Goal: Information Seeking & Learning: Learn about a topic

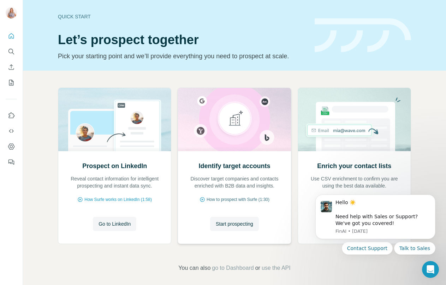
click at [227, 199] on span "How to prospect with Surfe (1:30)" at bounding box center [237, 199] width 63 height 6
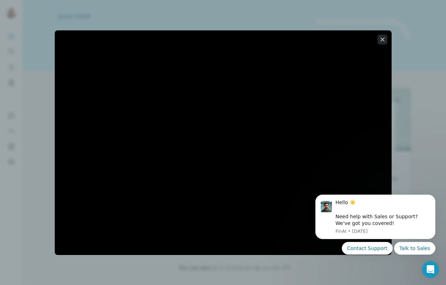
click at [381, 40] on icon "button" at bounding box center [382, 39] width 7 height 7
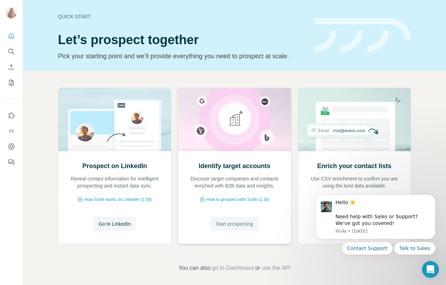
click at [227, 225] on span "Start prospecting" at bounding box center [234, 223] width 37 height 7
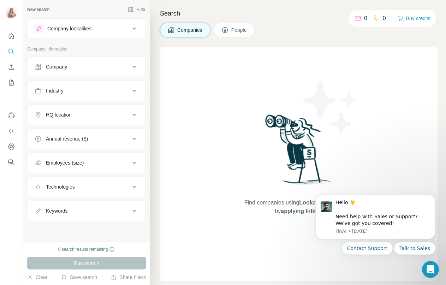
click at [222, 220] on div "Find companies using Lookalikes search or by applying Filters" at bounding box center [298, 163] width 277 height 233
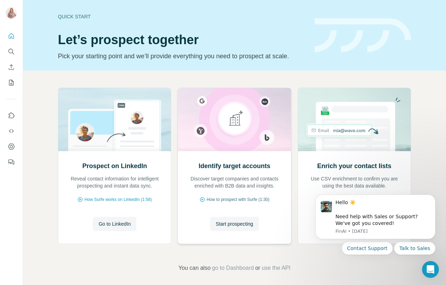
click at [210, 199] on span "How to prospect with Surfe (1:30)" at bounding box center [237, 199] width 63 height 6
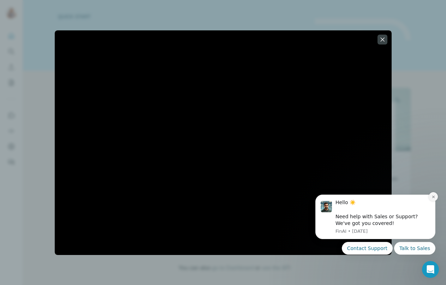
click at [430, 197] on button "Dismiss notification" at bounding box center [433, 196] width 9 height 9
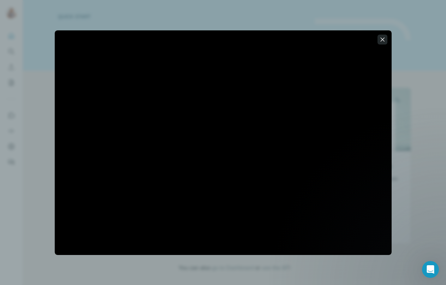
click at [379, 35] on button "button" at bounding box center [382, 40] width 10 height 10
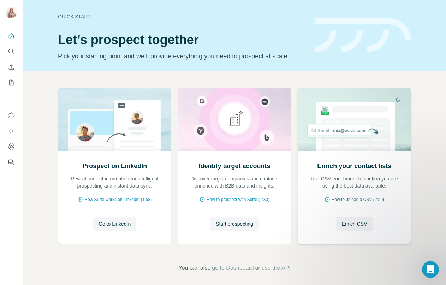
click at [359, 199] on span "How to upload a CSV (2:59)" at bounding box center [357, 199] width 53 height 6
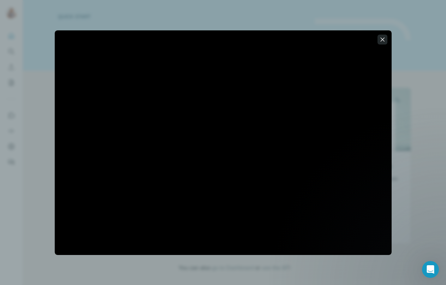
click at [382, 40] on icon "button" at bounding box center [382, 39] width 4 height 4
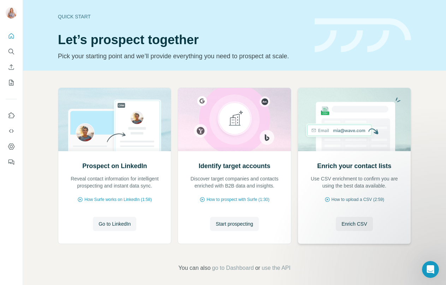
click at [363, 198] on span "How to upload a CSV (2:59)" at bounding box center [357, 199] width 53 height 6
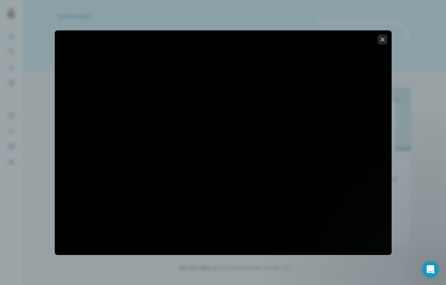
click at [384, 40] on icon "button" at bounding box center [382, 39] width 7 height 7
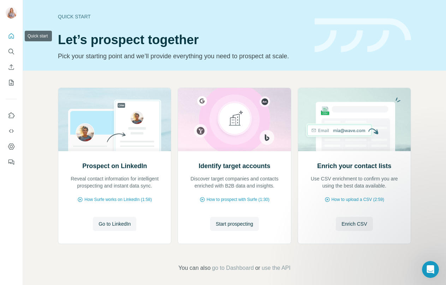
click at [10, 35] on icon "Quick start" at bounding box center [11, 35] width 7 height 7
click at [10, 51] on icon "Search" at bounding box center [11, 51] width 7 height 7
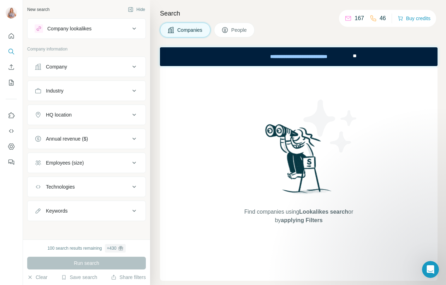
click at [134, 26] on icon at bounding box center [134, 28] width 8 height 8
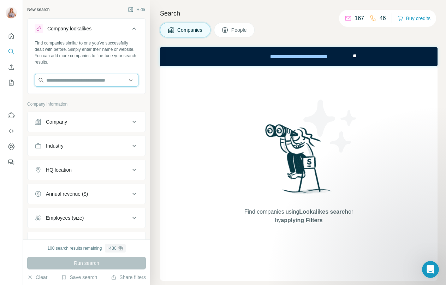
click at [56, 79] on input "text" at bounding box center [87, 80] width 104 height 13
type input "*******"
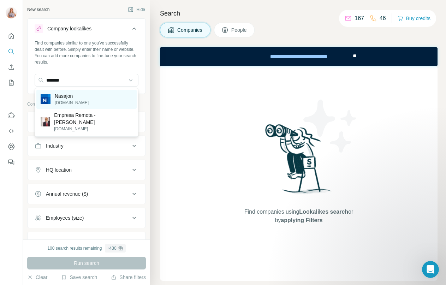
click at [79, 100] on p "[DOMAIN_NAME]" at bounding box center [72, 103] width 34 height 6
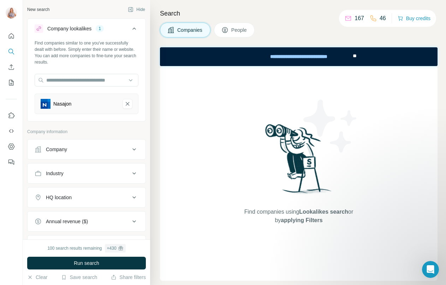
click at [192, 29] on span "Companies" at bounding box center [190, 29] width 26 height 7
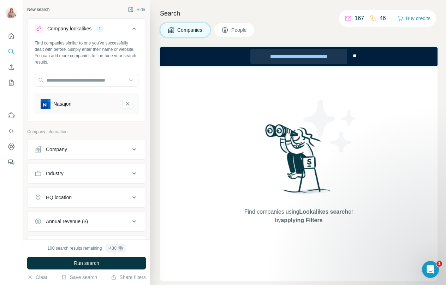
click at [278, 59] on div "**********" at bounding box center [298, 57] width 97 height 16
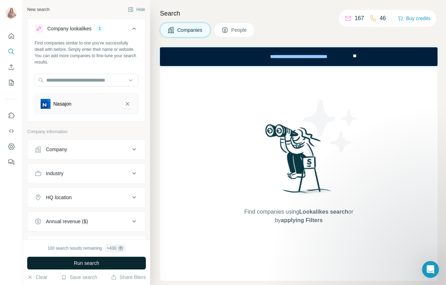
click at [90, 268] on button "Run search" at bounding box center [86, 263] width 119 height 13
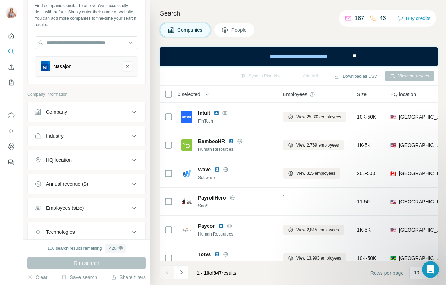
scroll to position [38, 0]
click at [136, 136] on icon at bounding box center [134, 135] width 8 height 8
click at [136, 113] on icon at bounding box center [134, 111] width 8 height 8
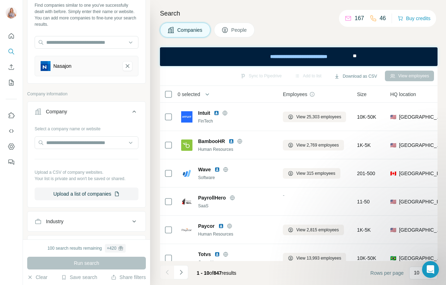
click at [136, 113] on icon at bounding box center [134, 111] width 8 height 8
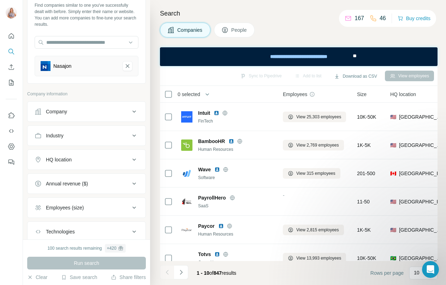
click at [134, 136] on icon at bounding box center [134, 135] width 4 height 2
click at [113, 155] on input at bounding box center [82, 153] width 87 height 8
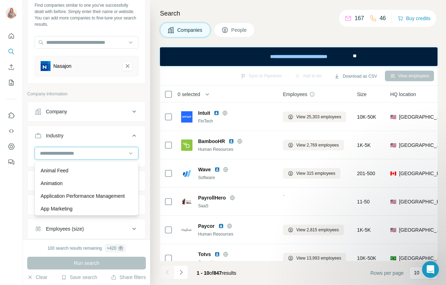
scroll to position [267, 0]
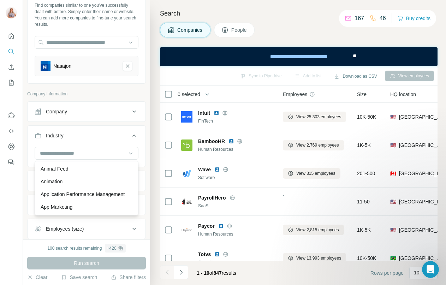
click at [105, 109] on div "Company" at bounding box center [82, 111] width 95 height 7
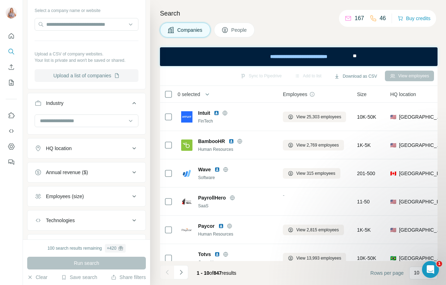
scroll to position [162, 0]
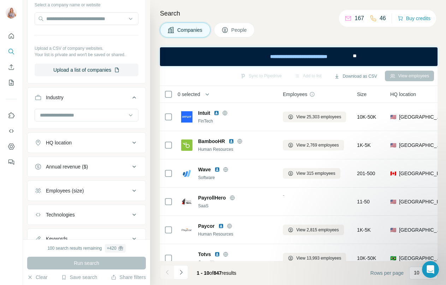
click at [134, 165] on icon at bounding box center [134, 166] width 8 height 8
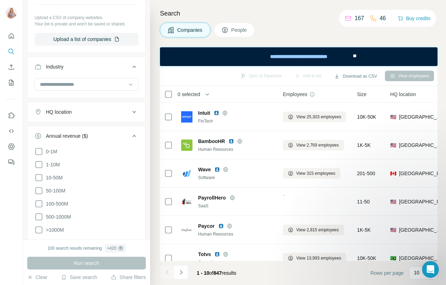
scroll to position [193, 0]
click at [38, 177] on icon at bounding box center [39, 176] width 8 height 8
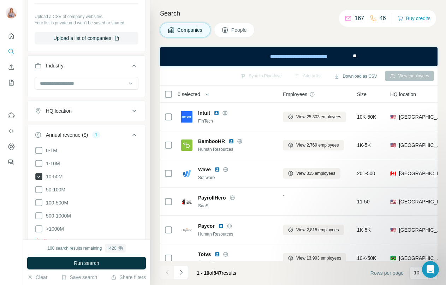
click at [39, 174] on icon at bounding box center [38, 176] width 7 height 7
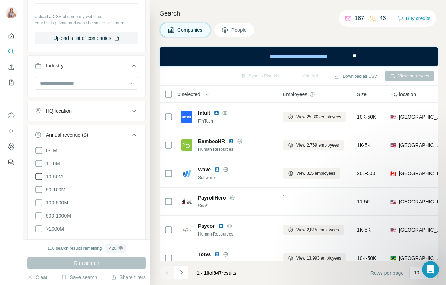
click at [40, 175] on icon at bounding box center [39, 176] width 8 height 8
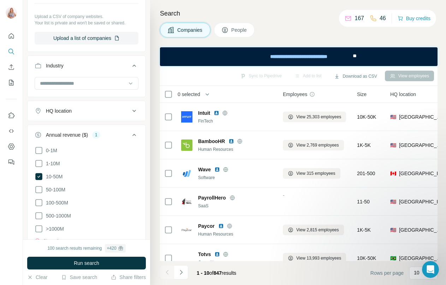
click at [98, 133] on div "1" at bounding box center [96, 135] width 8 height 6
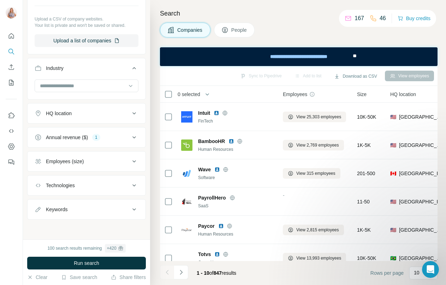
click at [135, 137] on icon at bounding box center [134, 137] width 4 height 2
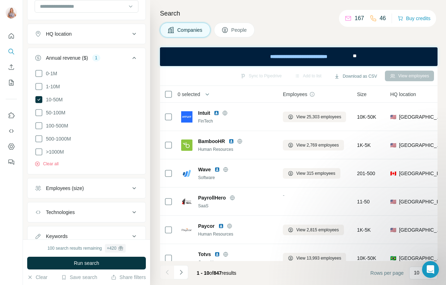
scroll to position [274, 0]
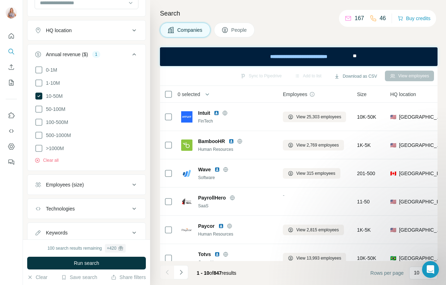
click at [128, 184] on div "Employees (size)" at bounding box center [82, 184] width 95 height 7
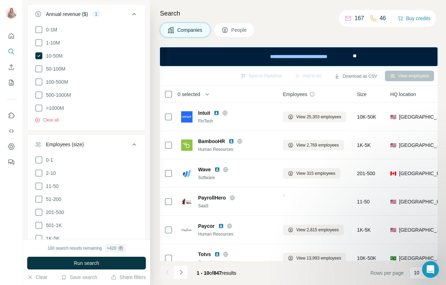
scroll to position [318, 0]
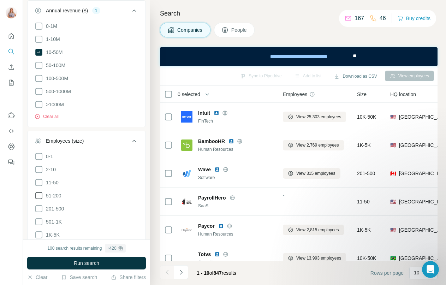
click at [39, 196] on icon at bounding box center [39, 195] width 8 height 8
click at [38, 206] on icon at bounding box center [39, 208] width 8 height 8
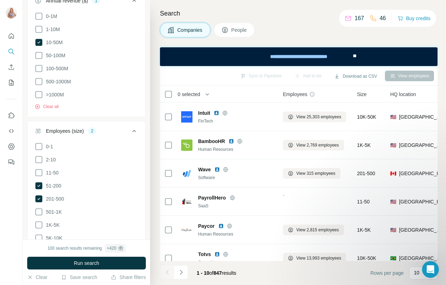
scroll to position [325, 0]
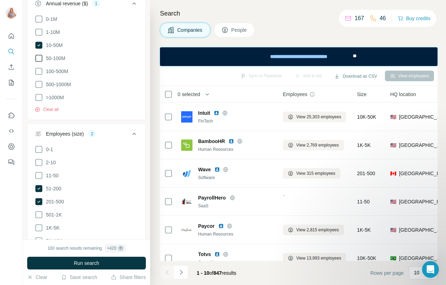
click at [40, 59] on icon at bounding box center [39, 58] width 8 height 8
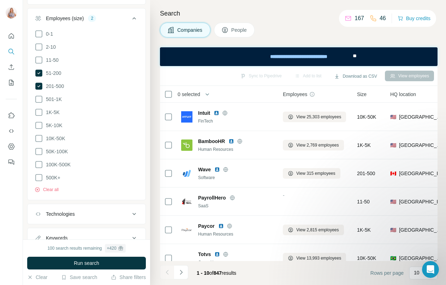
scroll to position [465, 0]
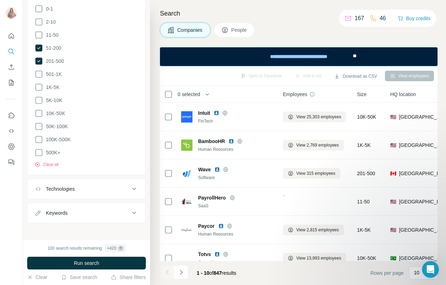
click at [132, 185] on icon at bounding box center [134, 189] width 8 height 8
click at [98, 261] on span "Run search" at bounding box center [86, 262] width 25 height 7
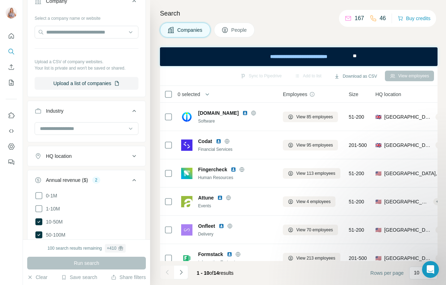
scroll to position [149, 0]
click at [133, 155] on icon at bounding box center [134, 155] width 8 height 8
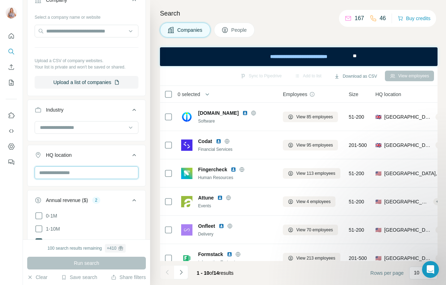
click at [111, 175] on input "text" at bounding box center [87, 172] width 104 height 13
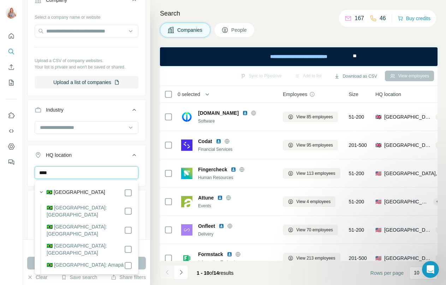
type input "****"
click at [88, 193] on div "🇧🇷 [GEOGRAPHIC_DATA]" at bounding box center [89, 192] width 86 height 8
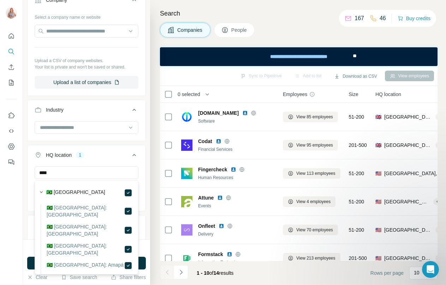
click at [142, 170] on div "**** [GEOGRAPHIC_DATA] Clear all" at bounding box center [87, 187] width 118 height 43
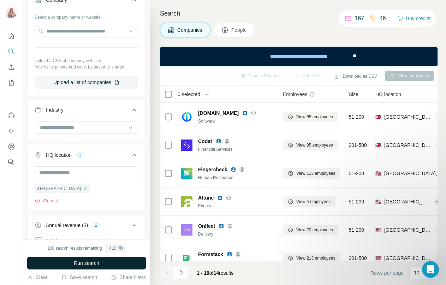
click at [112, 261] on button "Run search" at bounding box center [86, 263] width 119 height 13
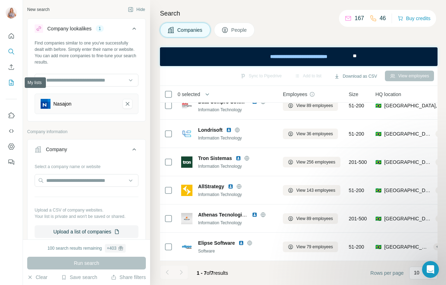
click at [10, 81] on icon "My lists" at bounding box center [11, 82] width 7 height 7
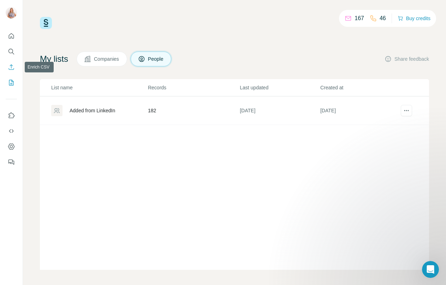
click at [10, 66] on icon "Enrich CSV" at bounding box center [11, 67] width 7 height 7
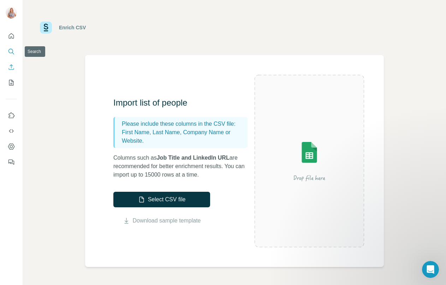
click at [10, 49] on icon "Search" at bounding box center [11, 51] width 7 height 7
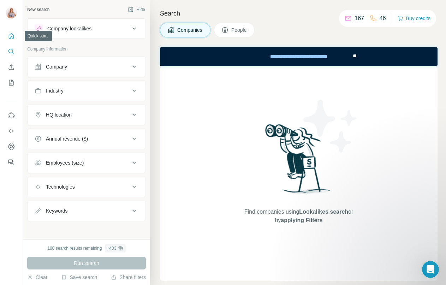
click at [12, 37] on icon "Quick start" at bounding box center [11, 35] width 7 height 7
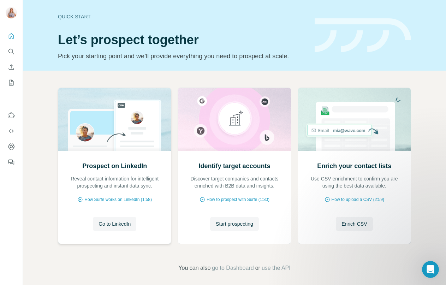
scroll to position [4, 0]
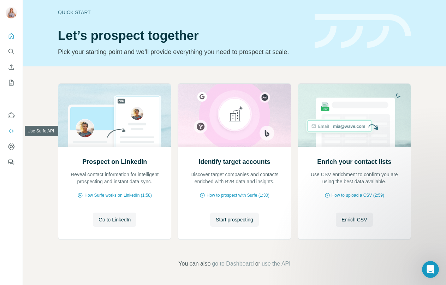
click at [12, 128] on icon "Use Surfe API" at bounding box center [11, 130] width 7 height 7
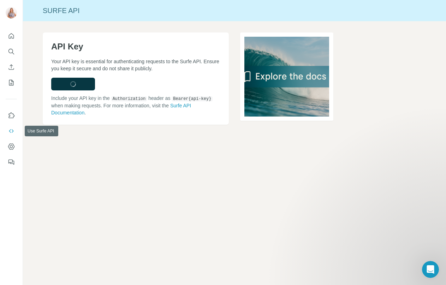
click at [10, 130] on icon "Use Surfe API" at bounding box center [11, 130] width 7 height 7
click at [10, 144] on icon "Dashboard" at bounding box center [11, 146] width 7 height 7
